Goal: Navigation & Orientation: Find specific page/section

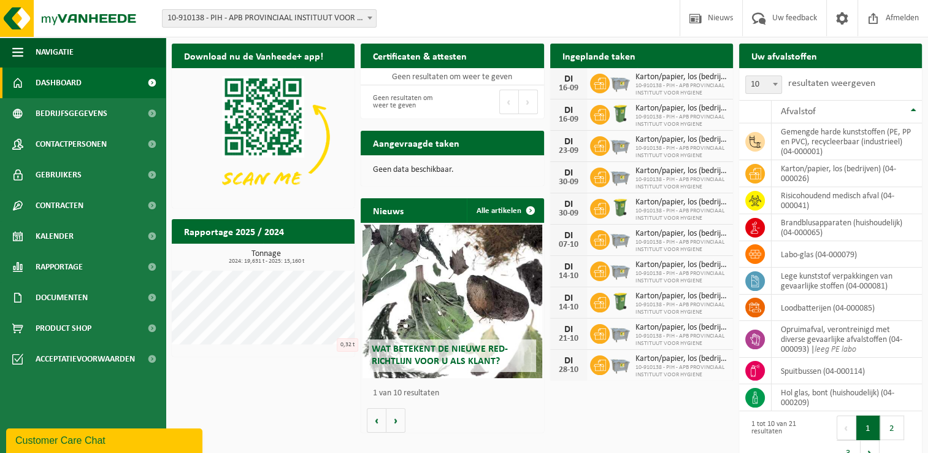
click at [258, 389] on div "Download nu de Vanheede+ app! Verberg Certificaten & attesten Bekijk uw certifi…" at bounding box center [547, 255] width 756 height 436
click at [227, 399] on div "Download nu de Vanheede+ app! Verberg Certificaten & attesten Bekijk uw certifi…" at bounding box center [547, 255] width 756 height 436
click at [227, 404] on div "Download nu de Vanheede+ app! Verberg Certificaten & attesten Bekijk uw certifi…" at bounding box center [547, 255] width 756 height 436
click at [274, 393] on div "Download nu de Vanheede+ app! Verberg Certificaten & attesten Bekijk uw certifi…" at bounding box center [547, 255] width 756 height 436
click at [291, 386] on div "Download nu de Vanheede+ app! Verberg Certificaten & attesten Bekijk uw certifi…" at bounding box center [547, 255] width 756 height 436
